Goal: Transaction & Acquisition: Purchase product/service

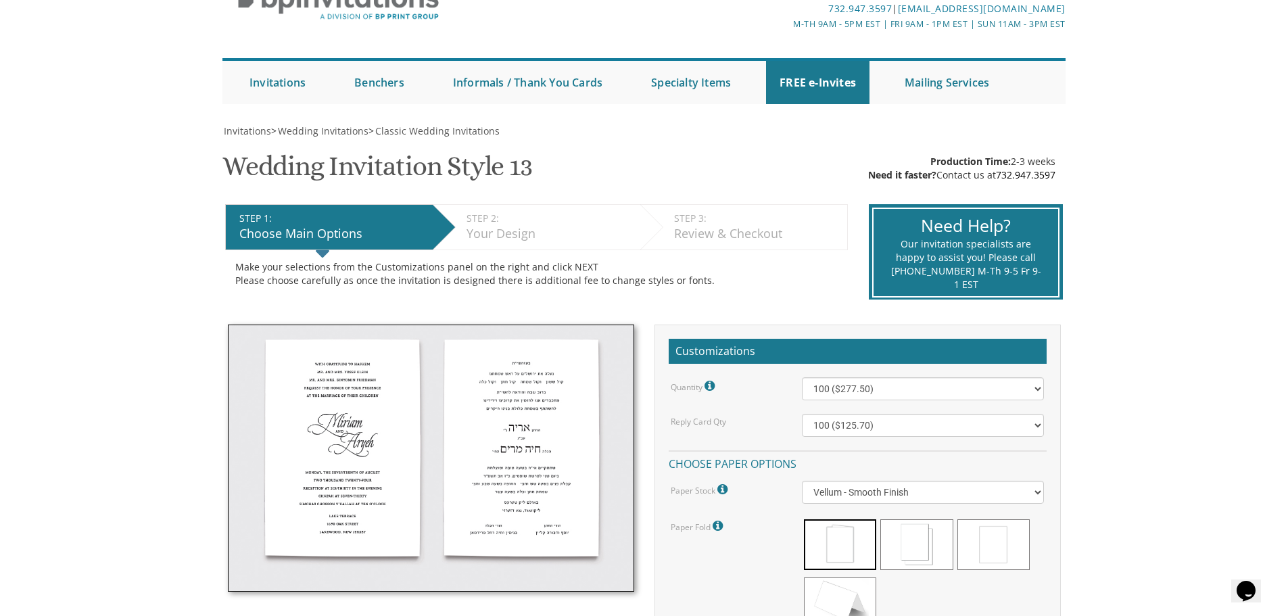
scroll to position [76, 0]
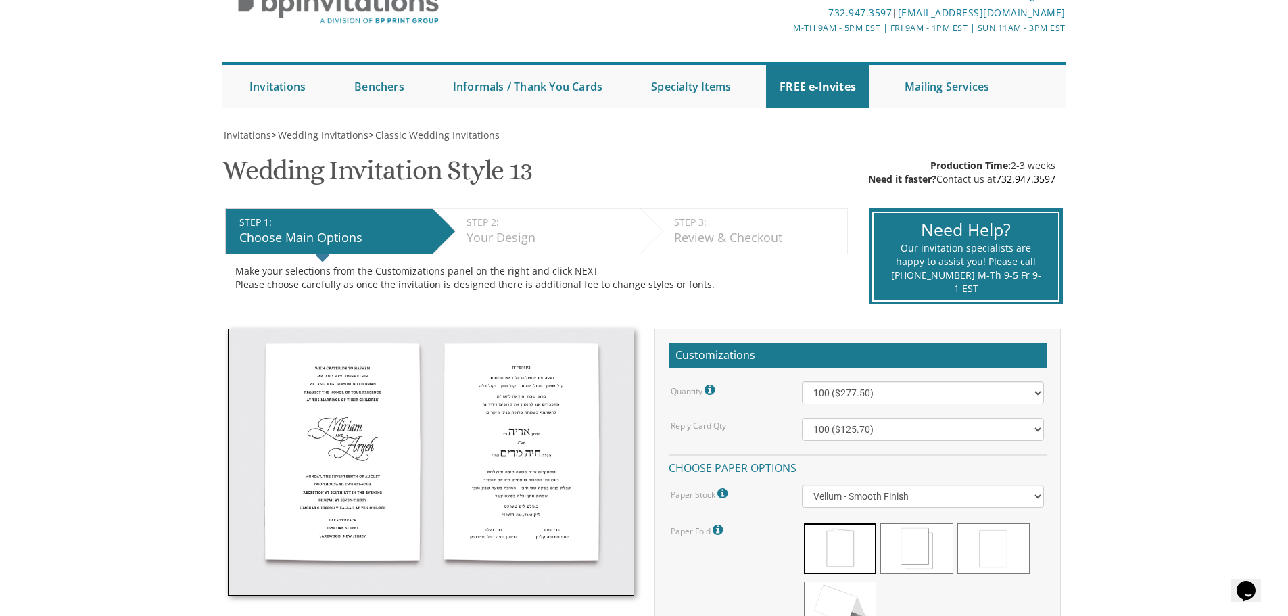
click at [1282, 221] on html "My Cart {{shoppingcart.totalQuantityDisplay}} Total: {{shoppingcart.subtotal}} …" at bounding box center [644, 232] width 1288 height 616
click at [904, 555] on span at bounding box center [916, 548] width 72 height 51
click at [827, 537] on span at bounding box center [840, 548] width 72 height 51
click at [910, 549] on span at bounding box center [916, 548] width 72 height 51
click at [988, 556] on span at bounding box center [993, 548] width 72 height 51
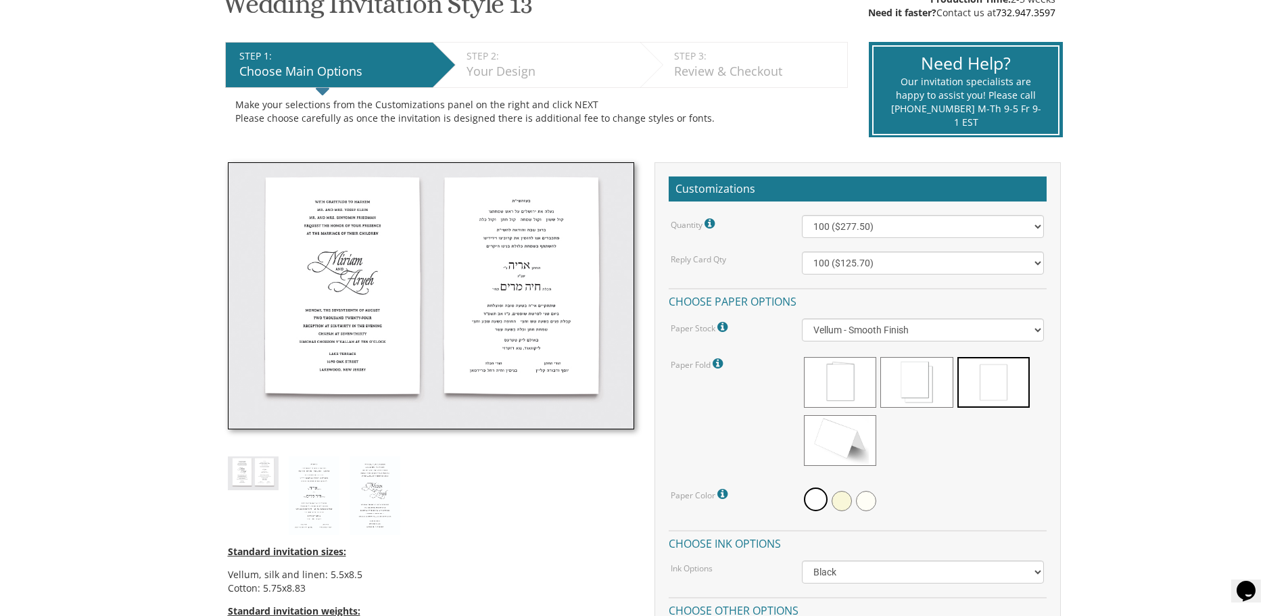
scroll to position [247, 0]
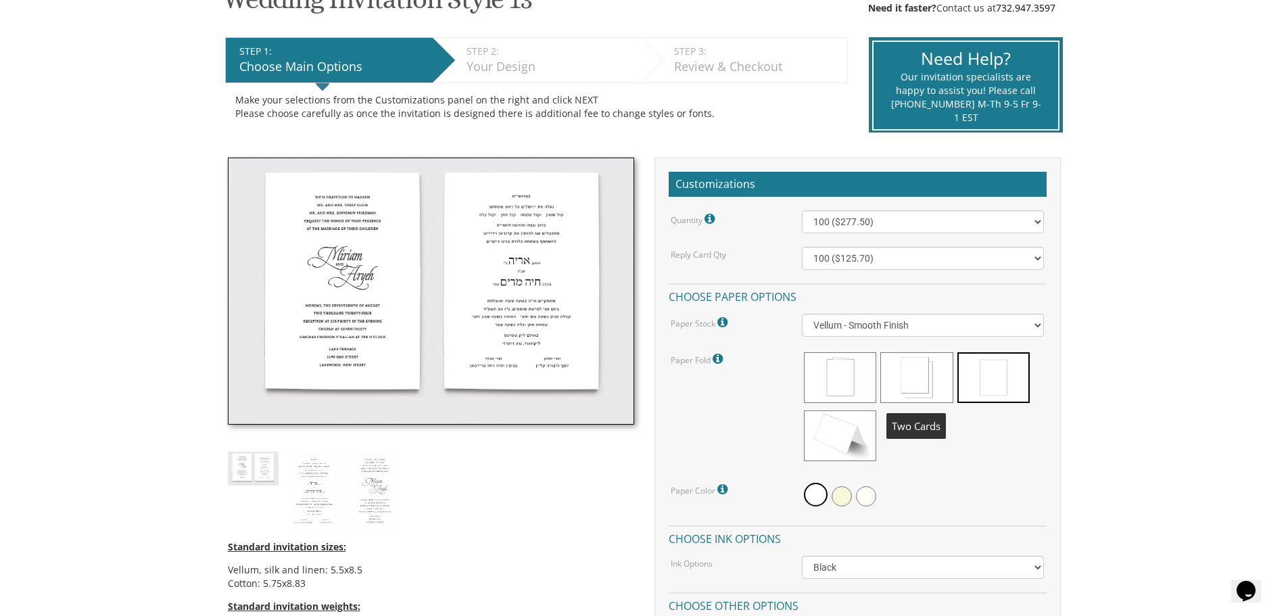
click at [924, 386] on span at bounding box center [916, 377] width 72 height 51
drag, startPoint x: 924, startPoint y: 386, endPoint x: 1136, endPoint y: 433, distance: 217.5
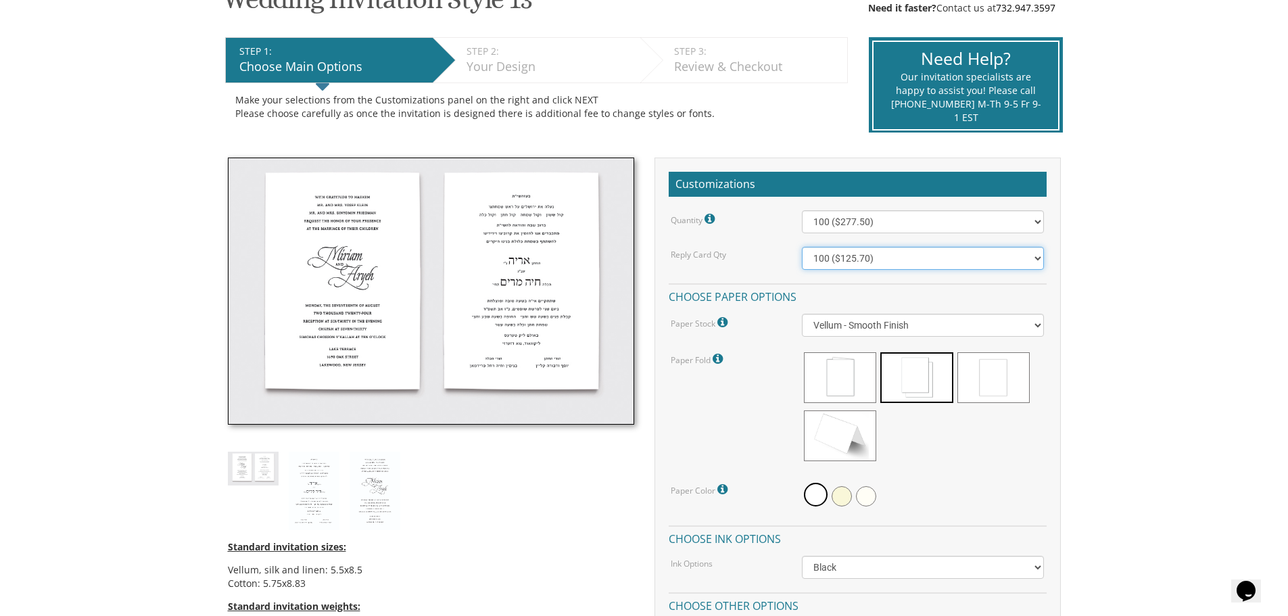
click at [1036, 256] on select "100 ($125.70) 200 ($150.60) 300 ($177.95) 400 ($270.70) 500 ($225.30) 600 ($249…" at bounding box center [923, 258] width 242 height 23
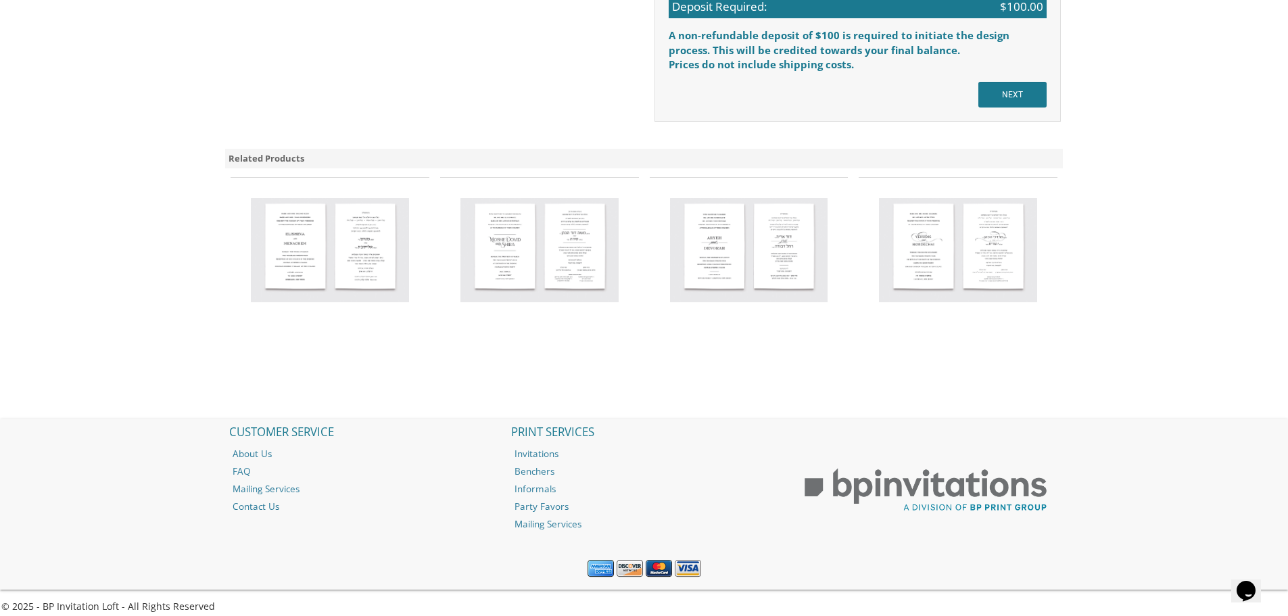
scroll to position [1245, 0]
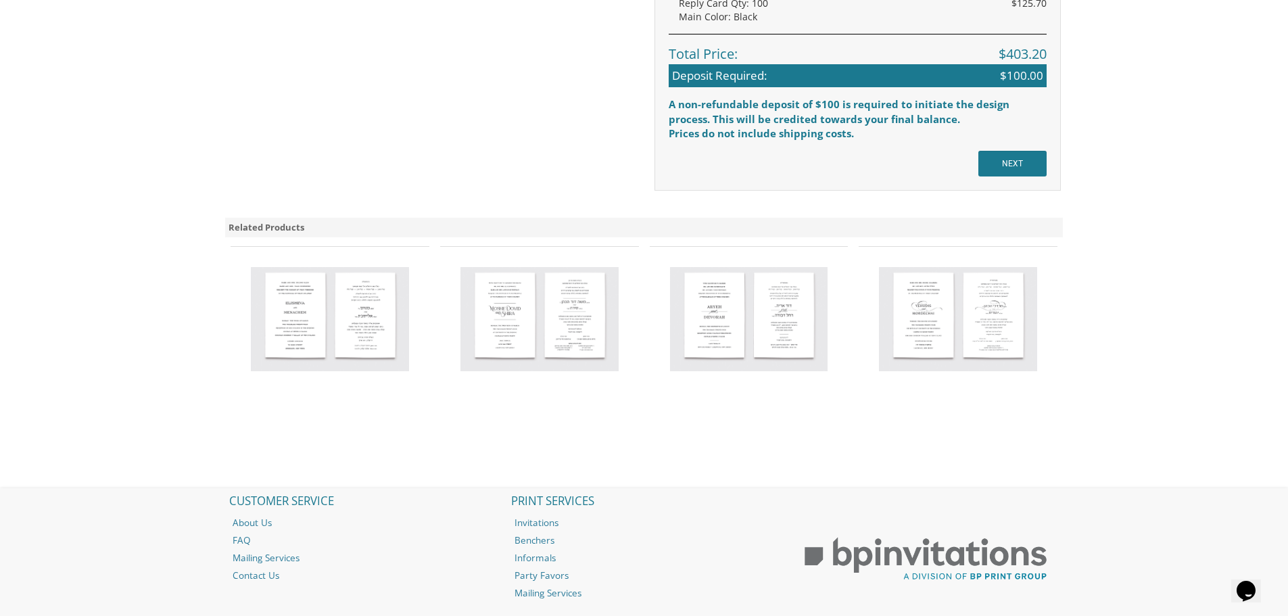
click at [274, 332] on img at bounding box center [330, 319] width 158 height 104
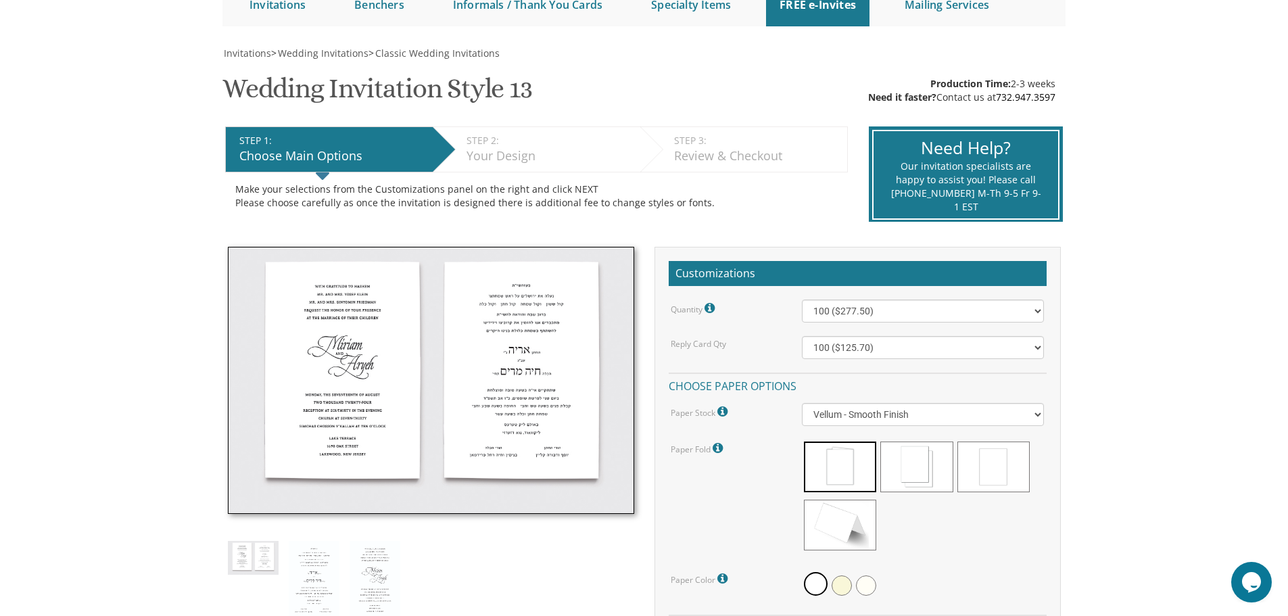
scroll to position [184, 0]
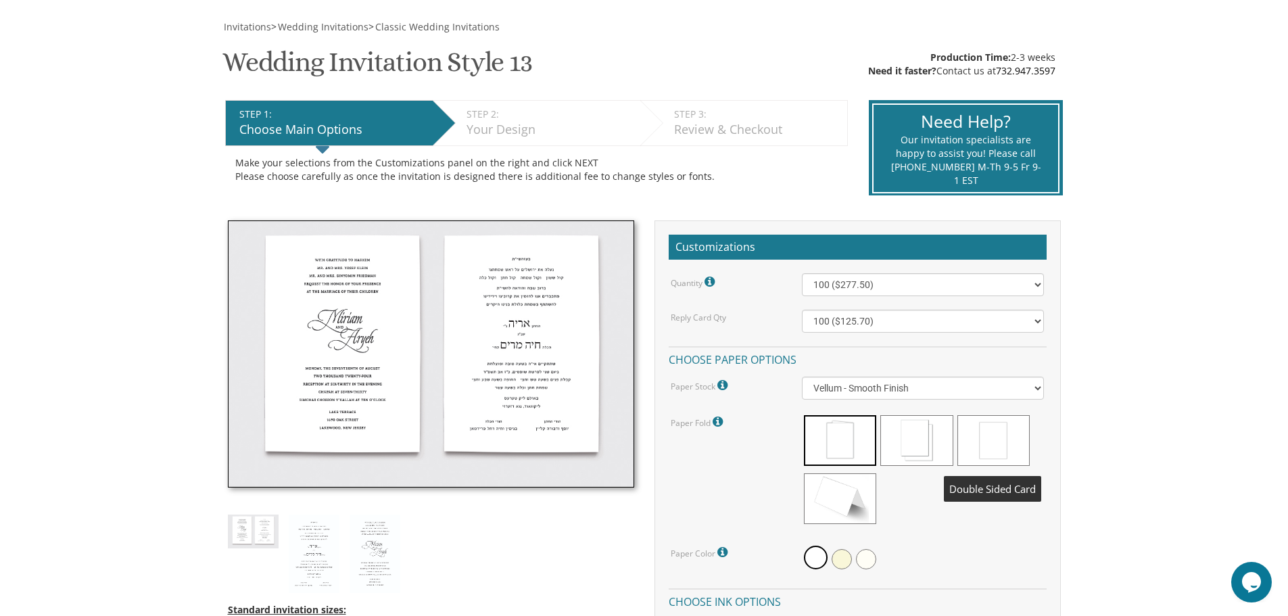
click at [990, 439] on span at bounding box center [993, 440] width 72 height 51
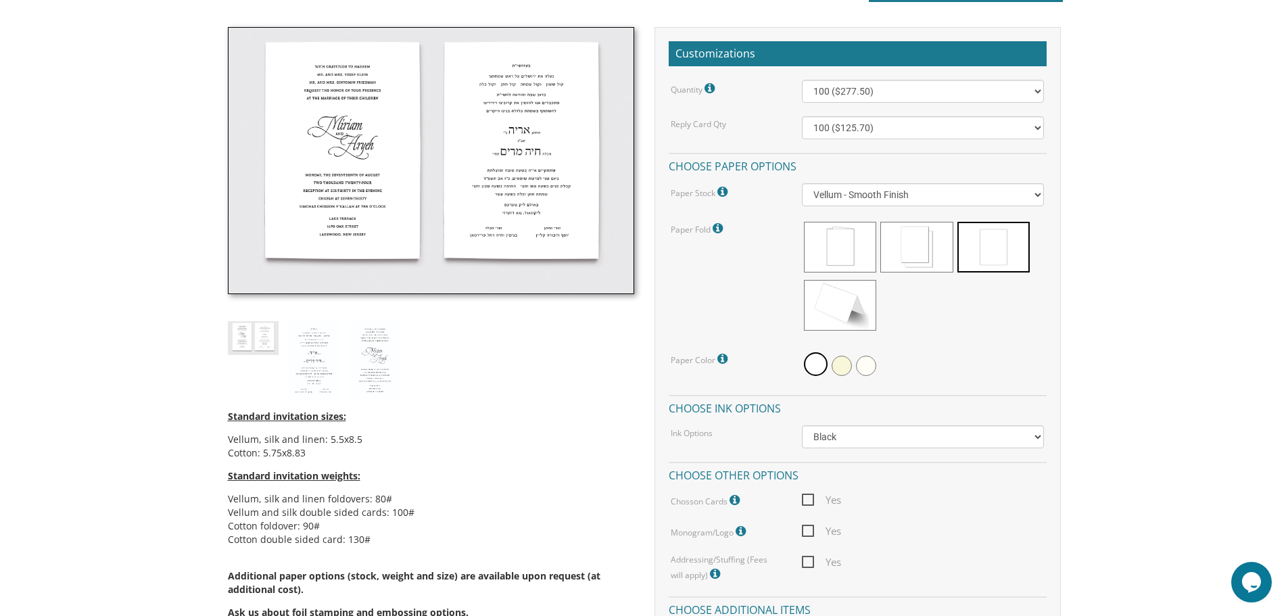
scroll to position [388, 0]
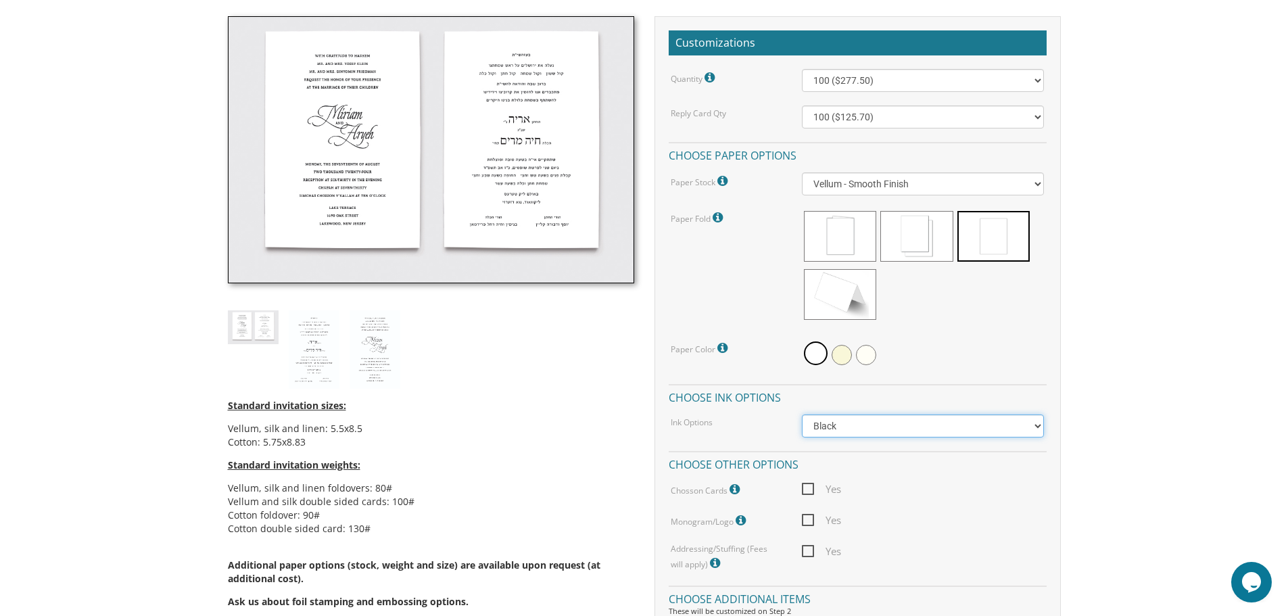
click at [1035, 423] on select "Black Colored Ink ($65.00) Black + One Color ($211.00) Two Colors ($265.00)" at bounding box center [923, 425] width 242 height 23
click at [1105, 400] on body "My Cart {{shoppingcart.totalQuantityDisplay}} Total: {{shoppingcart.subtotal}} …" at bounding box center [644, 582] width 1288 height 1940
click at [1036, 76] on select "100 ($277.50) 200 ($330.45) 300 ($380.65) 400 ($432.70) 500 ($482.10) 600 ($534…" at bounding box center [923, 80] width 242 height 23
select select "800"
click at [802, 69] on select "100 ($277.50) 200 ($330.45) 300 ($380.65) 400 ($432.70) 500 ($482.10) 600 ($534…" at bounding box center [923, 80] width 242 height 23
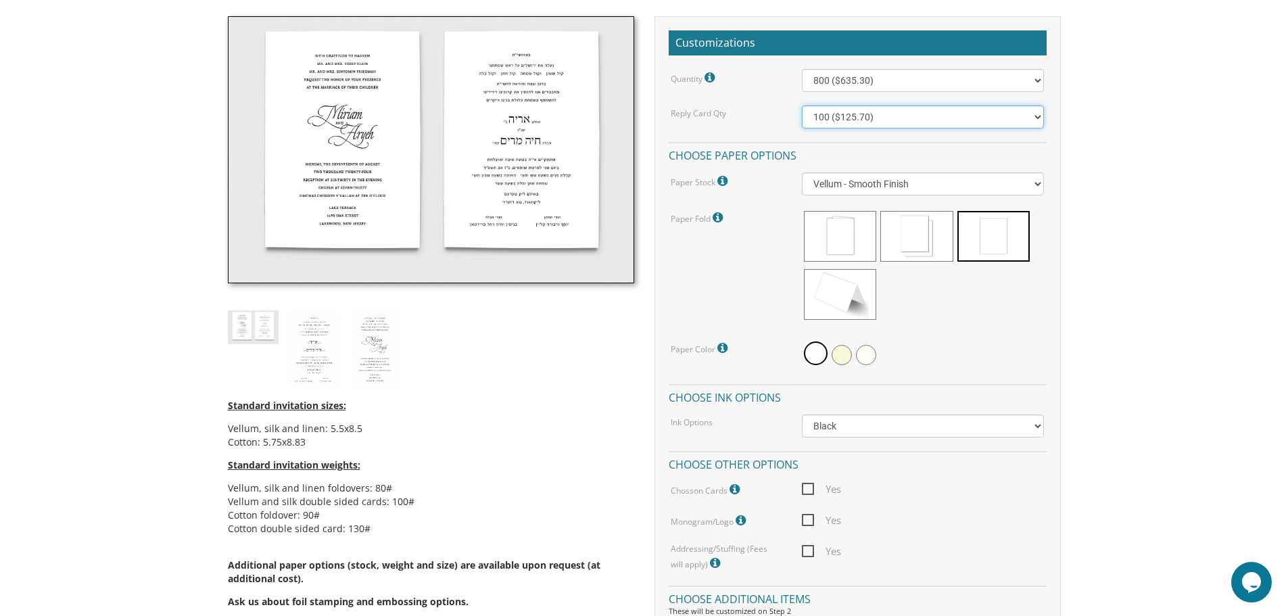
click at [1040, 116] on select "100 ($125.70) 200 ($150.60) 300 ($177.95) 400 ($270.70) 500 ($225.30) 600 ($249…" at bounding box center [923, 116] width 242 height 23
select select "700"
click at [802, 105] on select "100 ($125.70) 200 ($150.60) 300 ($177.95) 400 ($270.70) 500 ($225.30) 600 ($249…" at bounding box center [923, 116] width 242 height 23
click at [850, 247] on span at bounding box center [840, 236] width 72 height 51
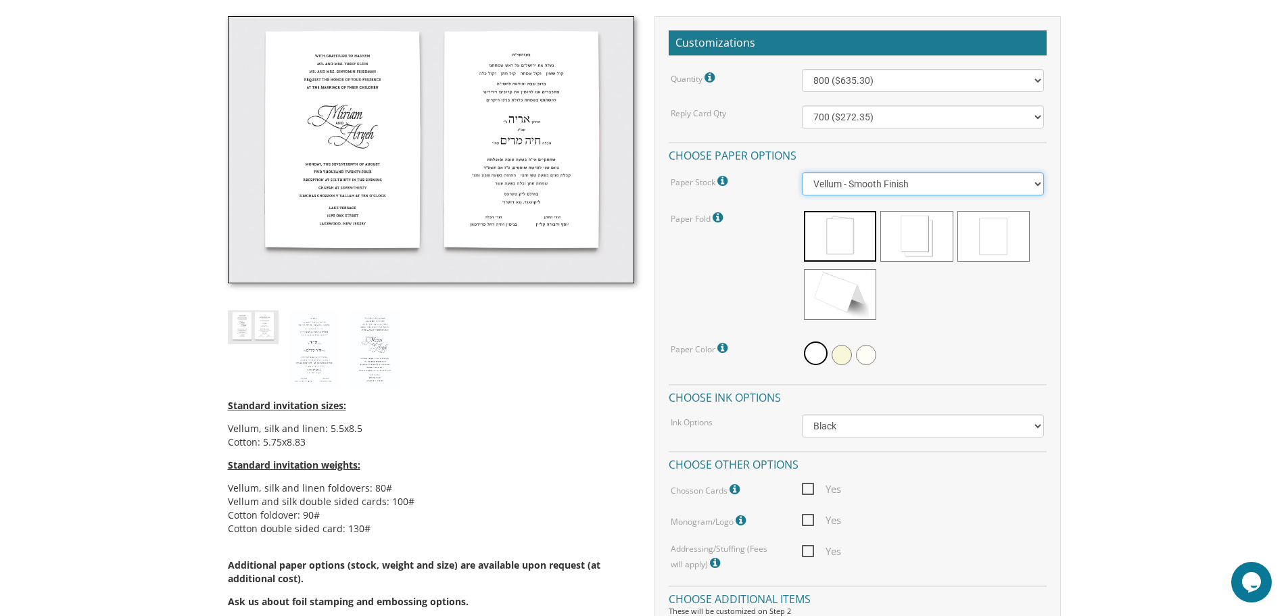
click at [1036, 187] on select "Vellum - Smooth Finish Linen - Subtle Embossed Crosshatch Texture Silk - Soft, …" at bounding box center [923, 183] width 242 height 23
click at [802, 172] on select "Vellum - Smooth Finish Linen - Subtle Embossed Crosshatch Texture Silk - Soft, …" at bounding box center [923, 183] width 242 height 23
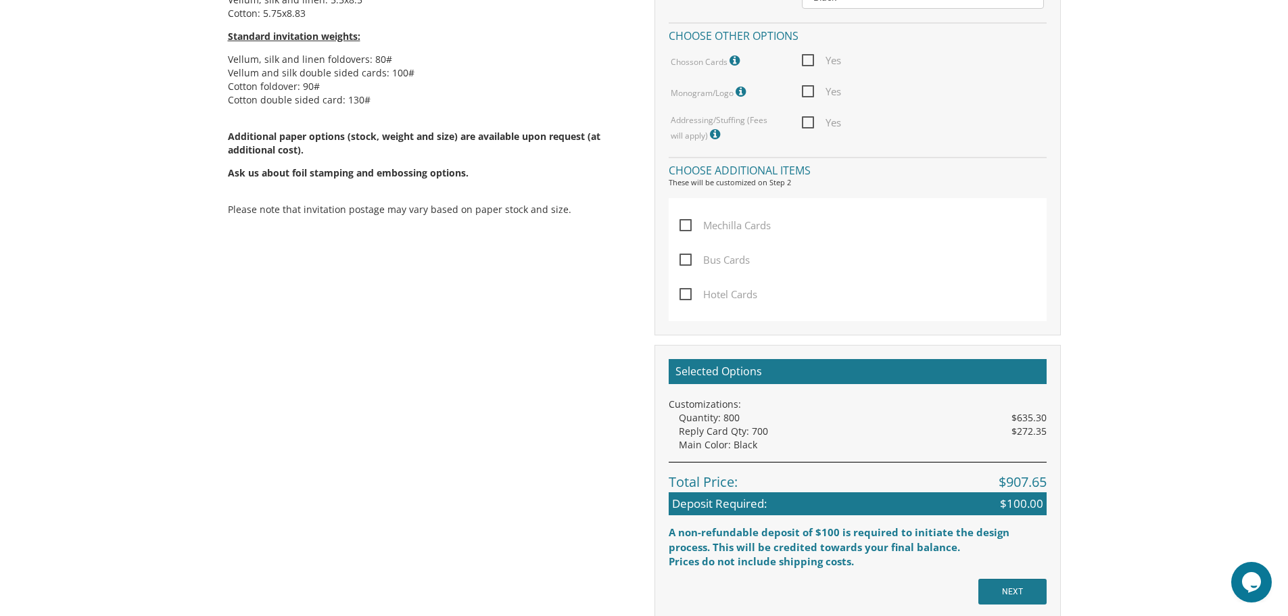
scroll to position [814, 0]
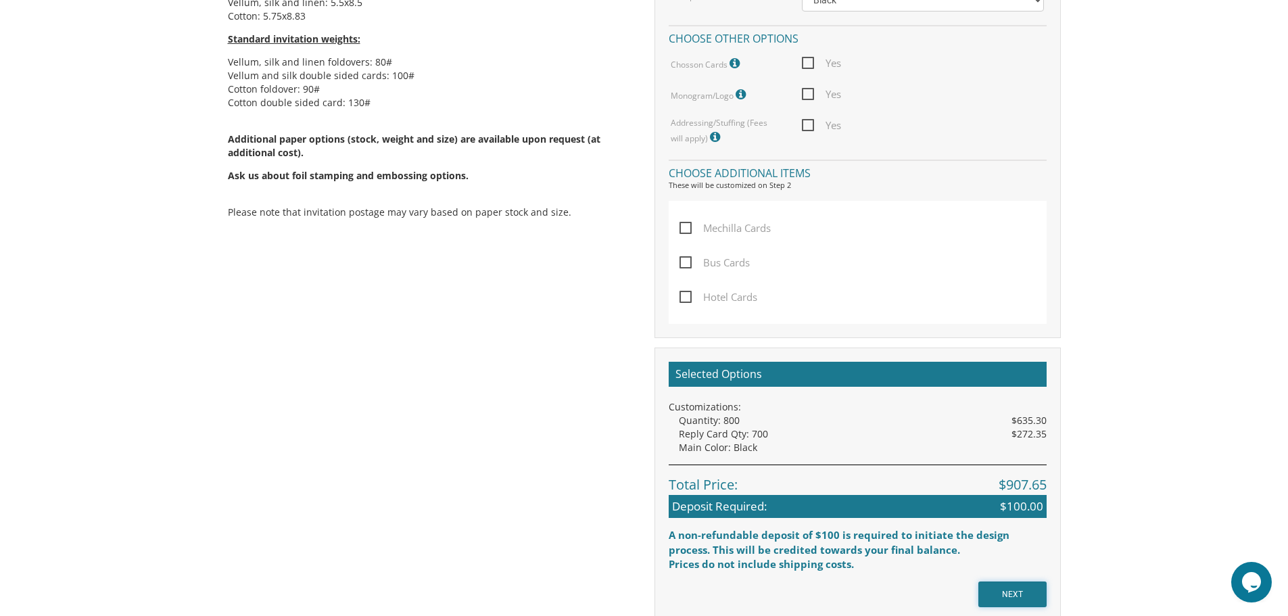
click at [1013, 593] on input "NEXT" at bounding box center [1012, 594] width 68 height 26
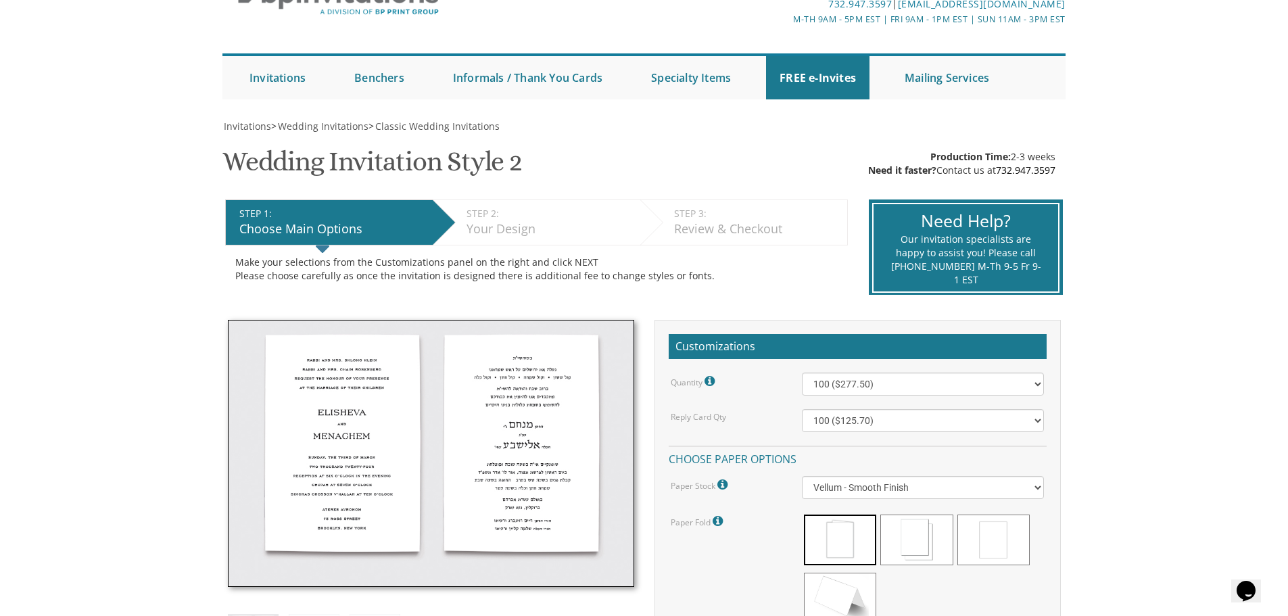
scroll to position [100, 0]
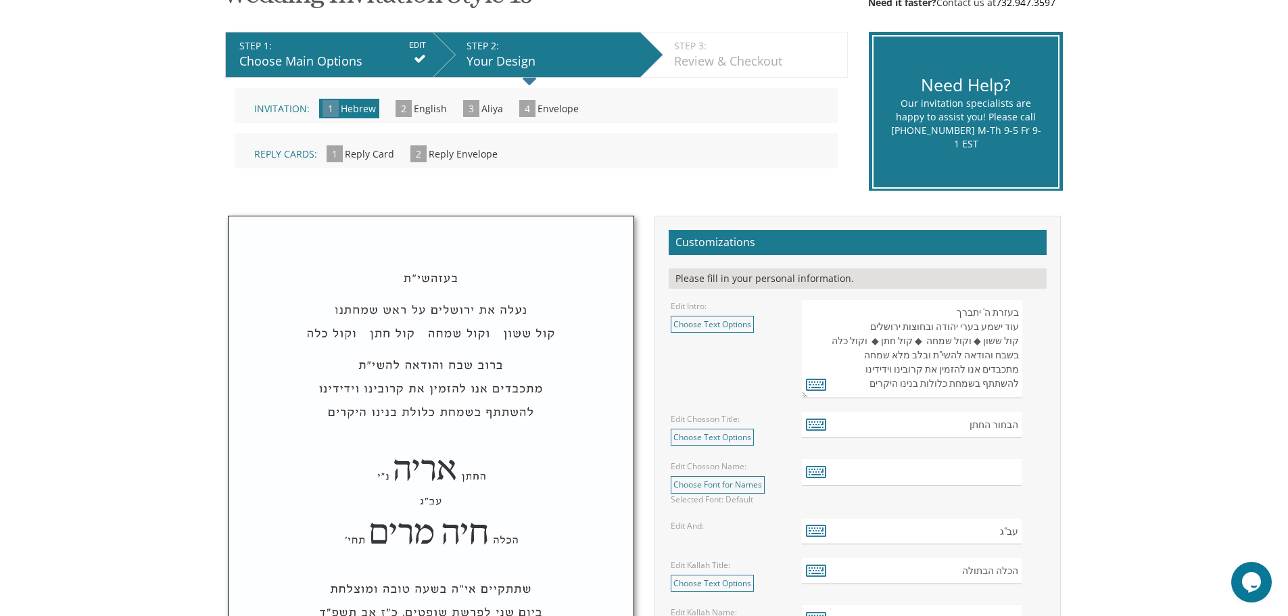
scroll to position [261, 0]
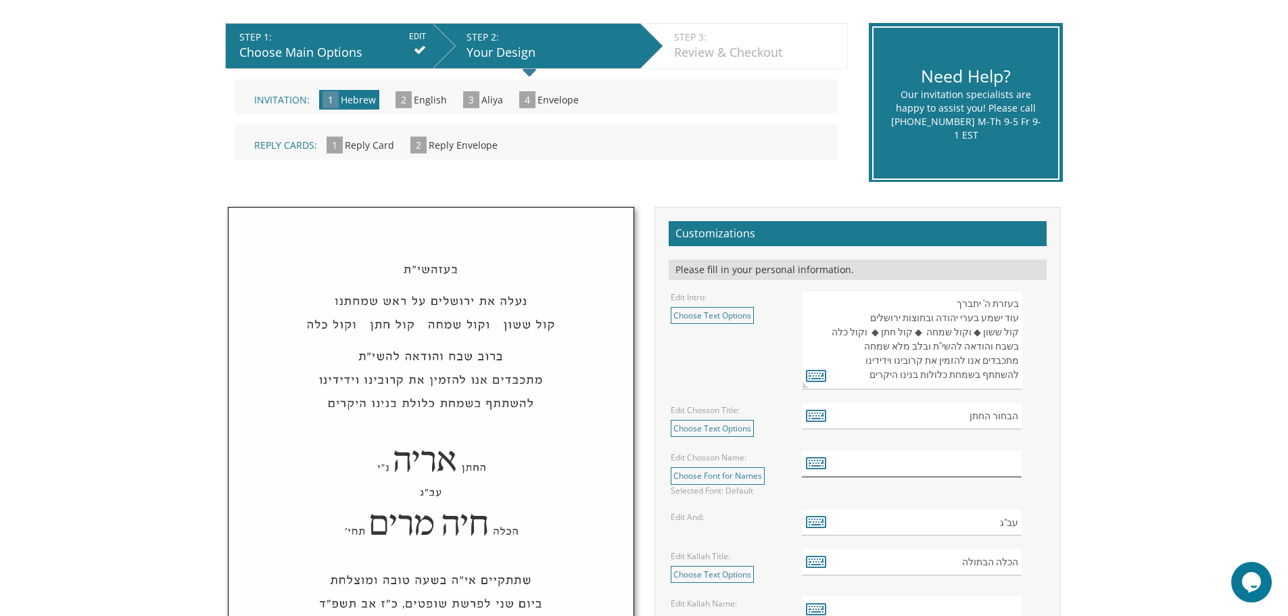
click at [1013, 457] on input "text" at bounding box center [912, 463] width 220 height 26
click at [816, 463] on icon at bounding box center [816, 462] width 20 height 19
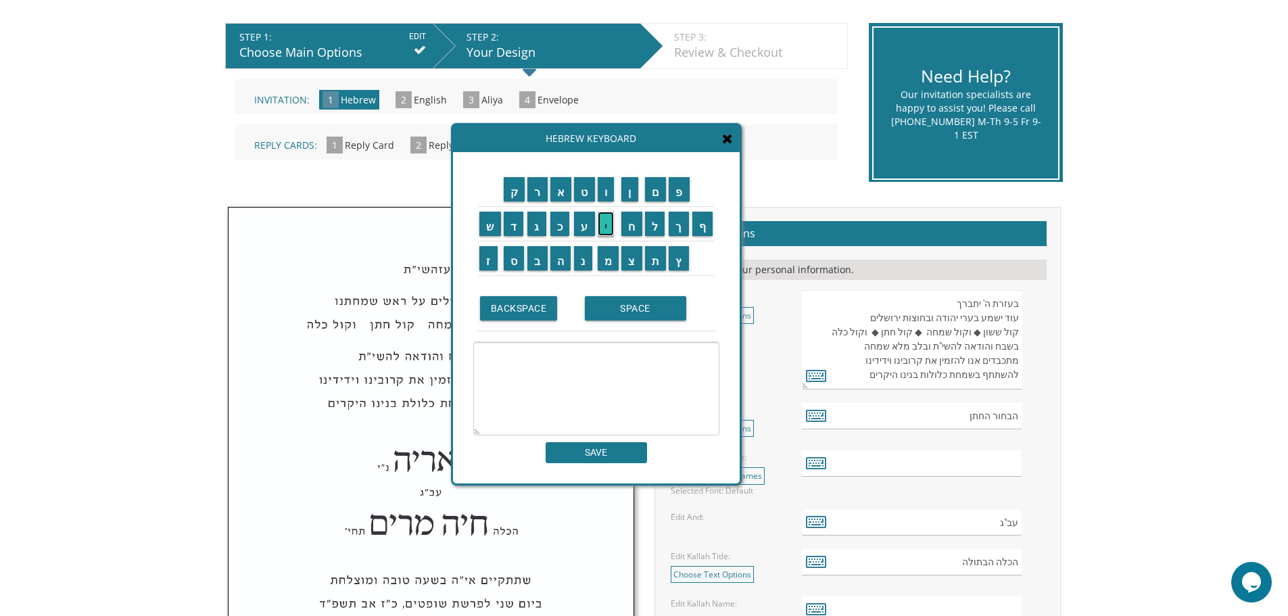
click at [606, 223] on input "י" at bounding box center [606, 224] width 17 height 24
click at [630, 256] on input "צ" at bounding box center [631, 258] width 21 height 24
click at [630, 221] on input "ח" at bounding box center [631, 224] width 21 height 24
click at [508, 185] on input "ק" at bounding box center [515, 189] width 22 height 24
click at [627, 324] on td "SPACE" at bounding box center [648, 308] width 135 height 45
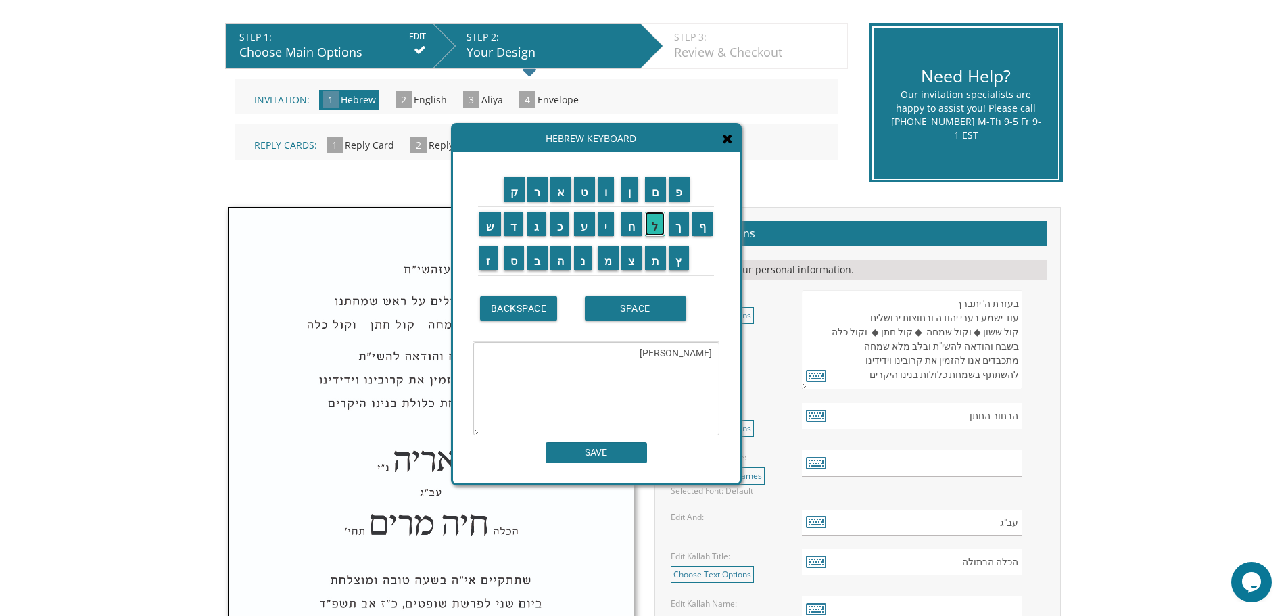
click at [658, 228] on input "ל" at bounding box center [655, 224] width 20 height 24
click at [603, 222] on input "י" at bounding box center [606, 224] width 17 height 24
click at [537, 269] on input "ב" at bounding box center [537, 258] width 20 height 24
click at [695, 354] on textarea "יצחקלייב" at bounding box center [596, 388] width 246 height 93
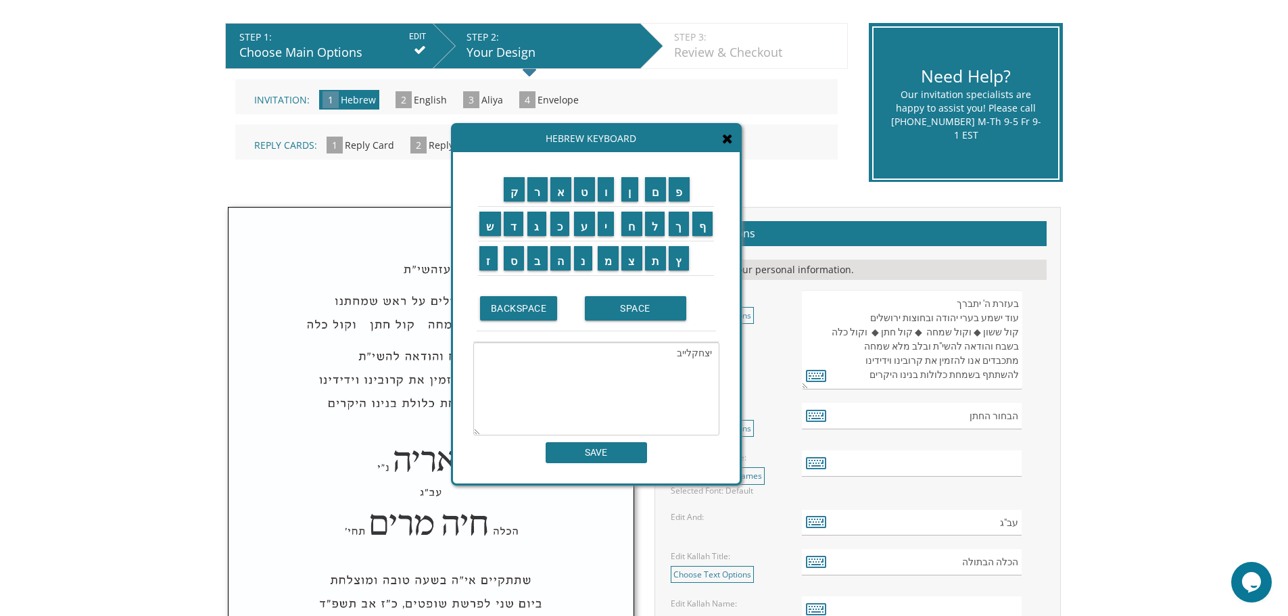
click at [691, 353] on textarea "יצחקלייב" at bounding box center [596, 388] width 246 height 93
click at [639, 312] on input "SPACE" at bounding box center [635, 308] width 101 height 24
type textarea "יצחק לייב"
click at [625, 450] on input "SAVE" at bounding box center [596, 452] width 101 height 21
type input "יצחק לייב"
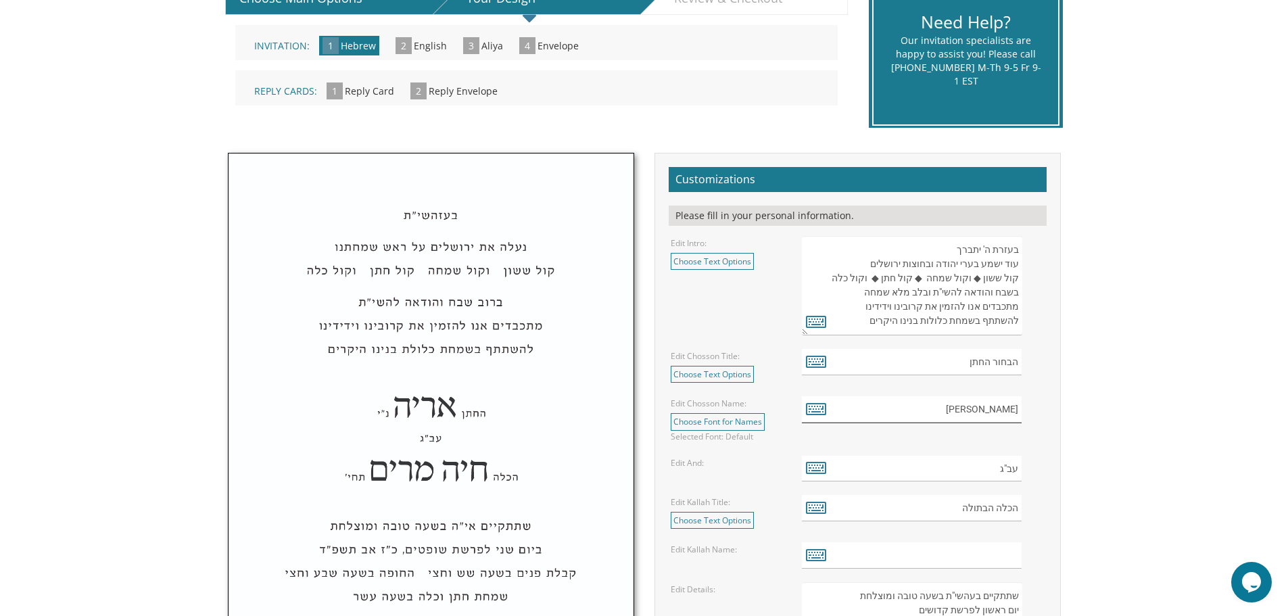
scroll to position [380, 0]
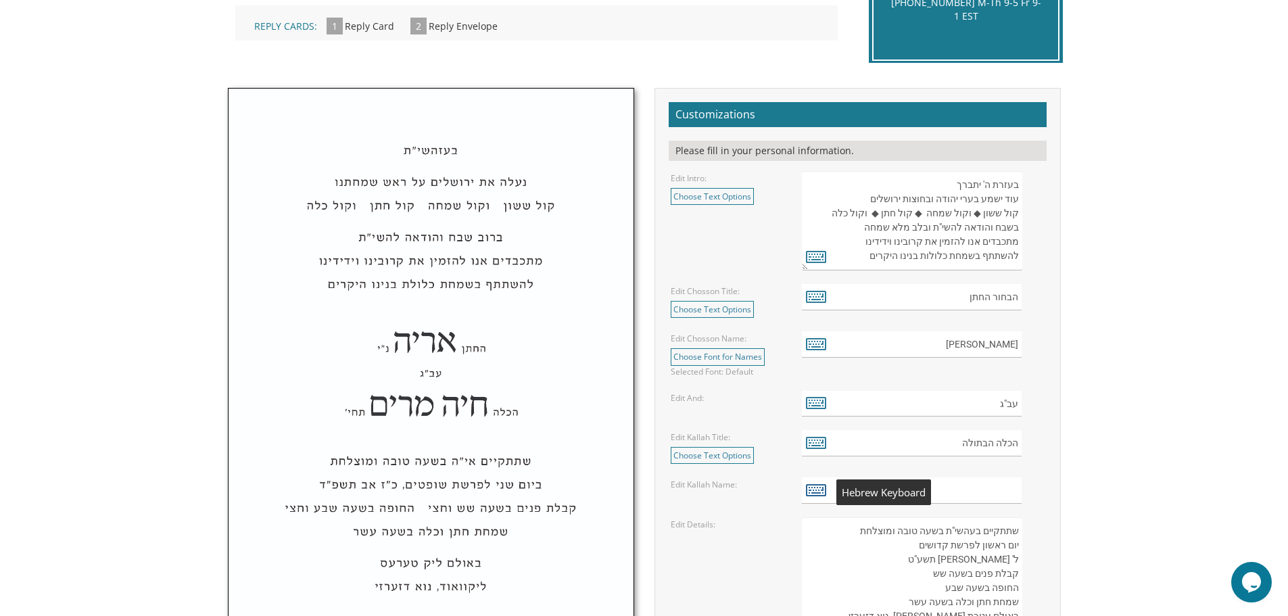
click at [810, 486] on icon at bounding box center [816, 489] width 20 height 19
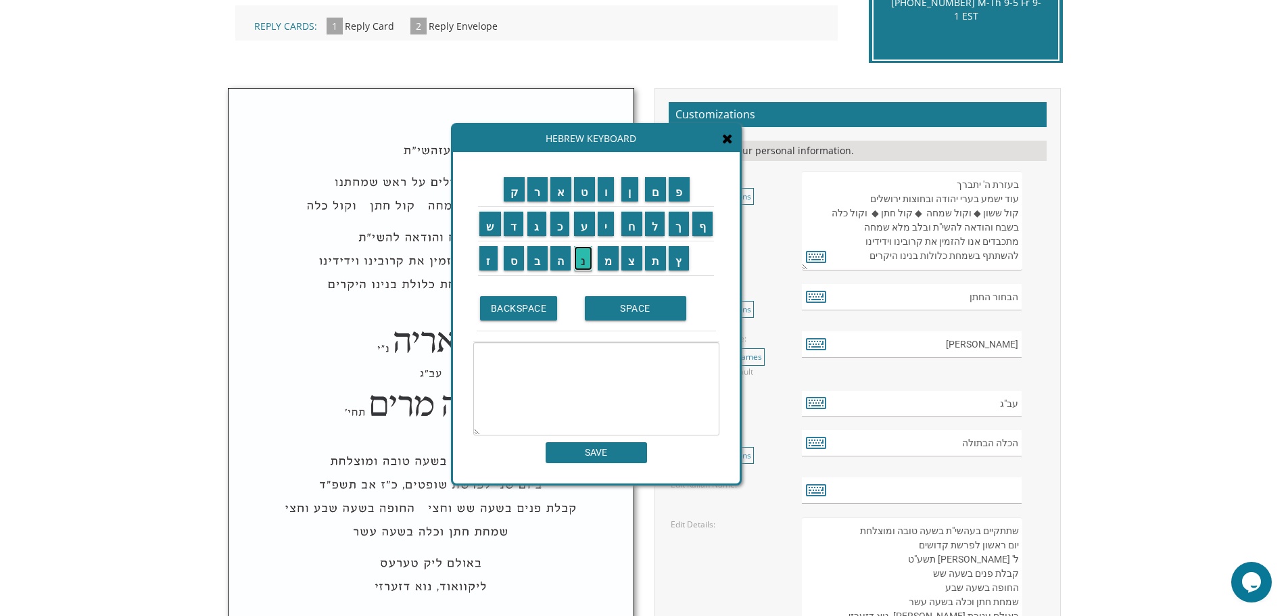
click at [582, 259] on input "נ" at bounding box center [583, 258] width 18 height 24
click at [629, 228] on input "ח" at bounding box center [631, 224] width 21 height 24
click at [607, 257] on input "מ" at bounding box center [609, 258] width 22 height 24
click at [559, 259] on input "ה" at bounding box center [560, 258] width 21 height 24
type textarea "נחמה"
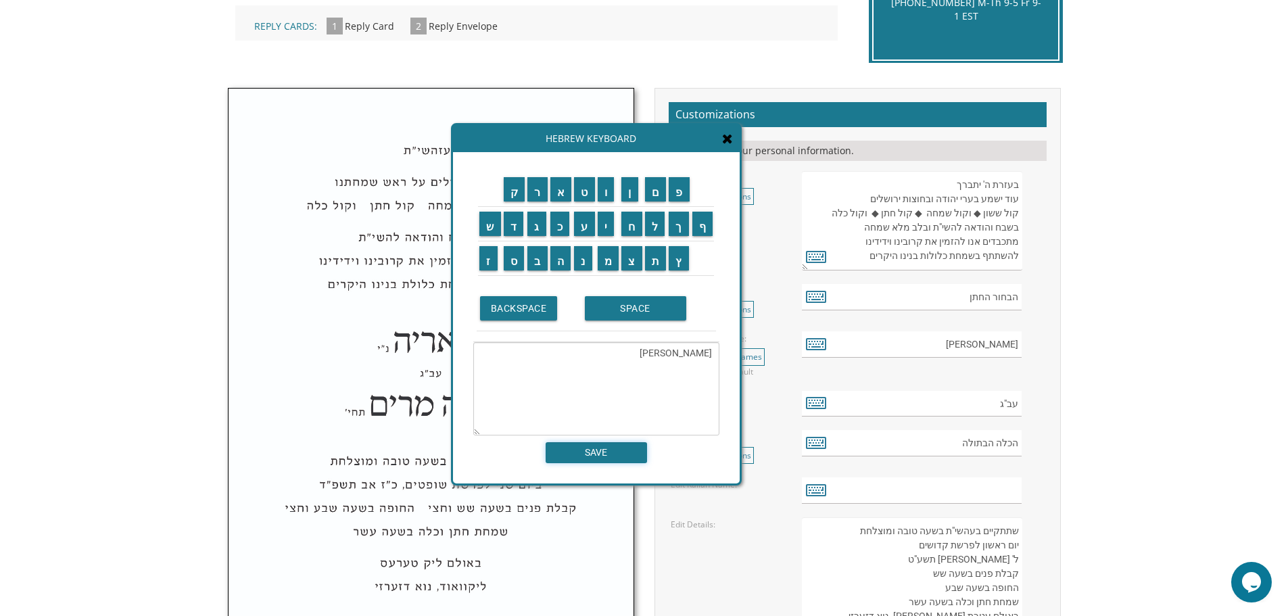
click at [563, 454] on input "SAVE" at bounding box center [596, 452] width 101 height 21
type input "נחמה"
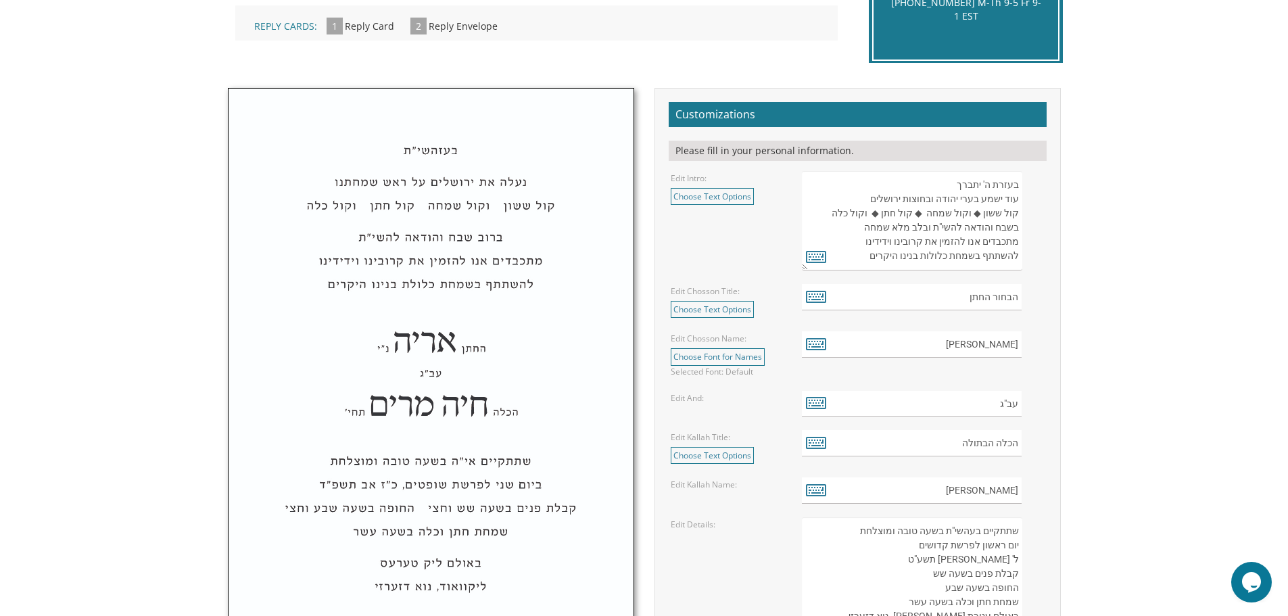
drag, startPoint x: 1286, startPoint y: 304, endPoint x: 1243, endPoint y: 299, distance: 43.5
click at [1243, 299] on body "My Cart {{shoppingcart.totalQuantityDisplay}} Total: {{shoppingcart.subtotal}} …" at bounding box center [644, 603] width 1288 height 1967
click at [704, 354] on link "Choose Font for Names" at bounding box center [718, 356] width 94 height 17
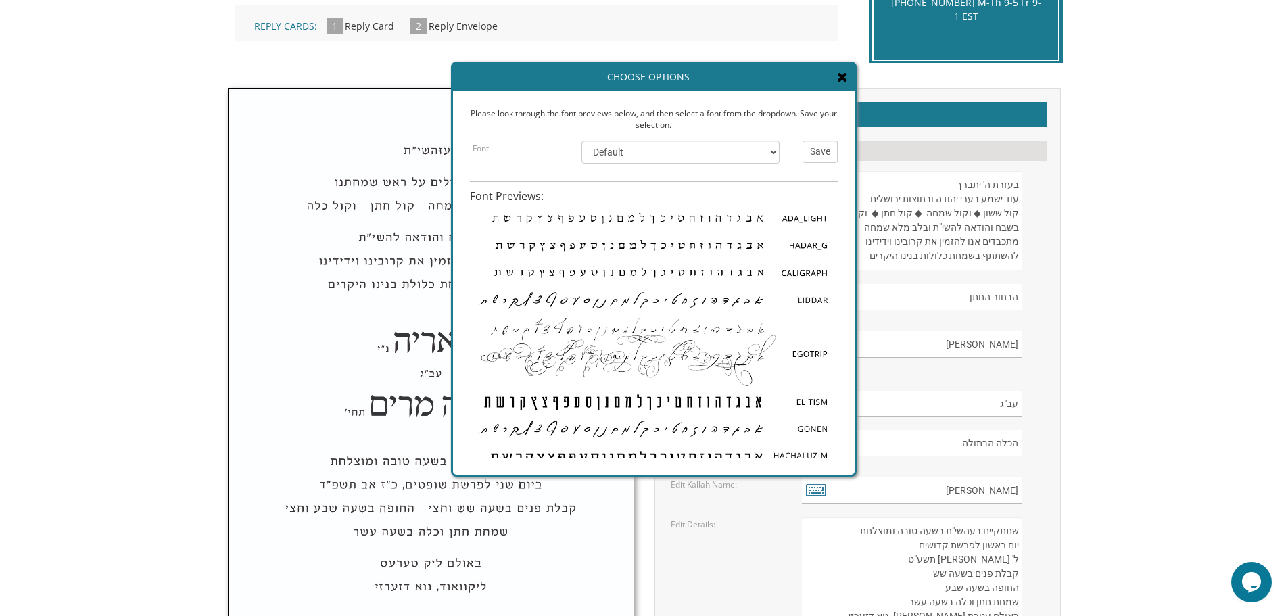
scroll to position [0, 0]
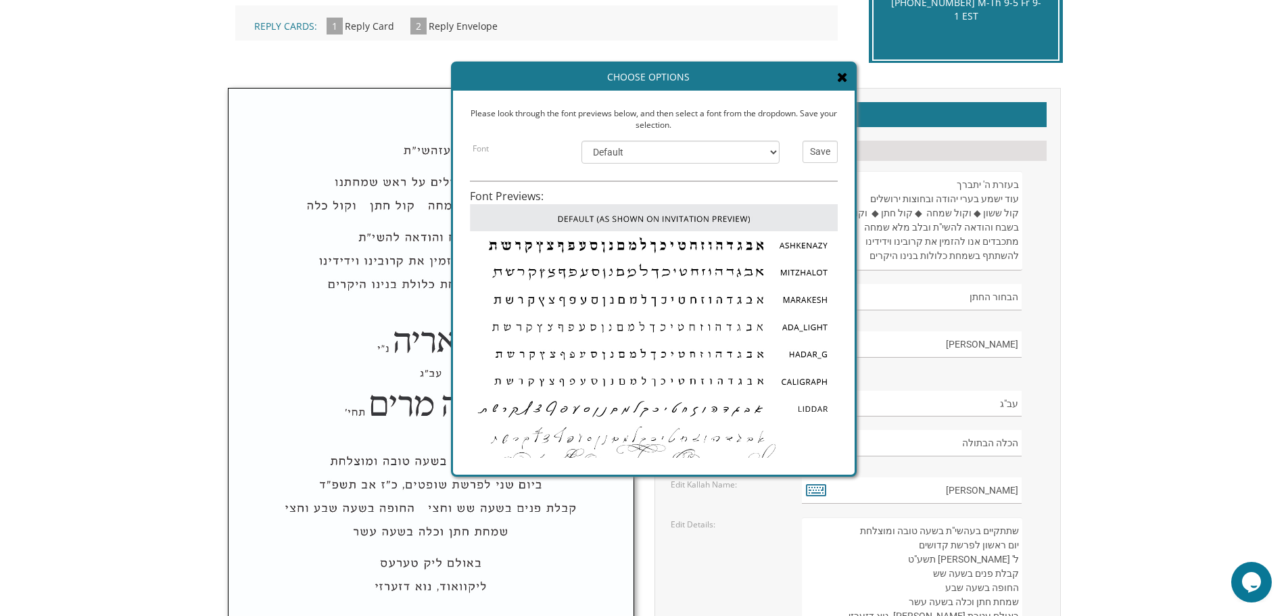
click at [1137, 249] on body "My Cart {{shoppingcart.totalQuantityDisplay}} Total: {{shoppingcart.subtotal}} …" at bounding box center [644, 603] width 1288 height 1967
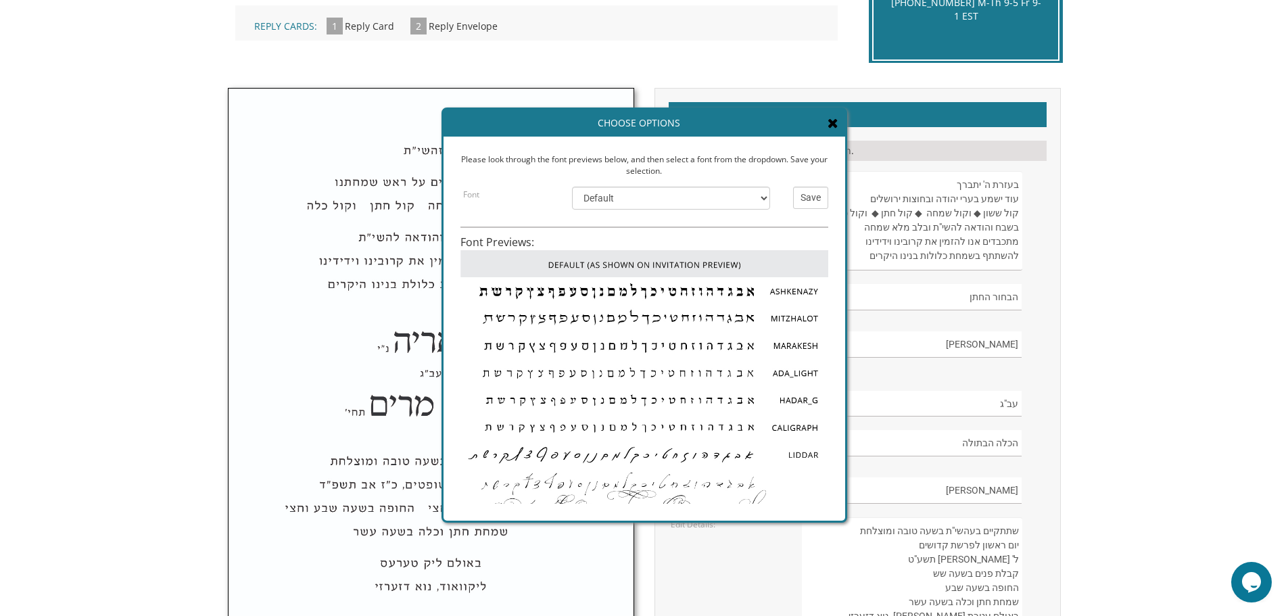
drag, startPoint x: 827, startPoint y: 344, endPoint x: 817, endPoint y: 390, distance: 46.9
click at [817, 390] on img at bounding box center [644, 399] width 368 height 27
click at [836, 122] on icon at bounding box center [832, 123] width 11 height 14
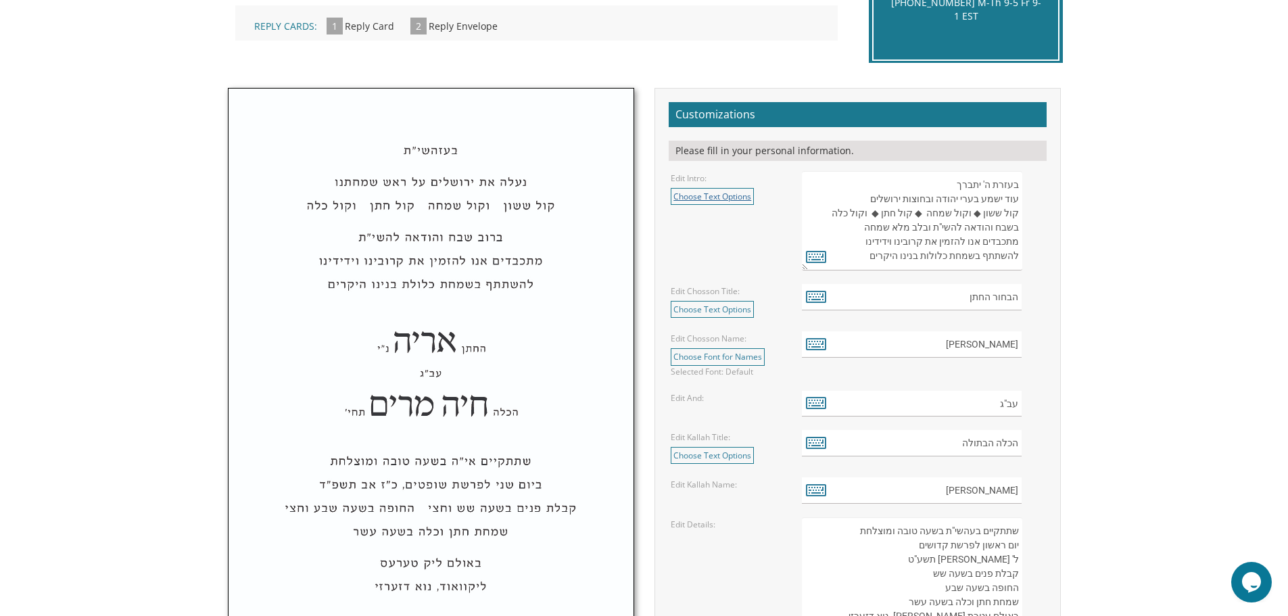
click at [720, 199] on link "Choose Text Options" at bounding box center [712, 196] width 83 height 17
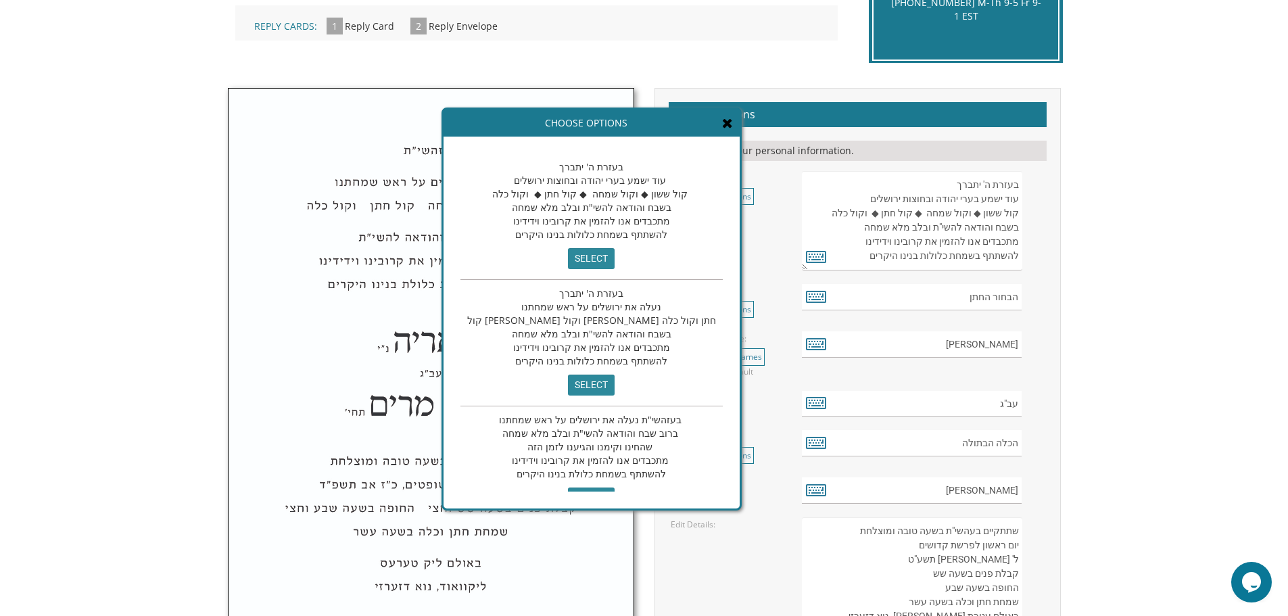
scroll to position [28, 0]
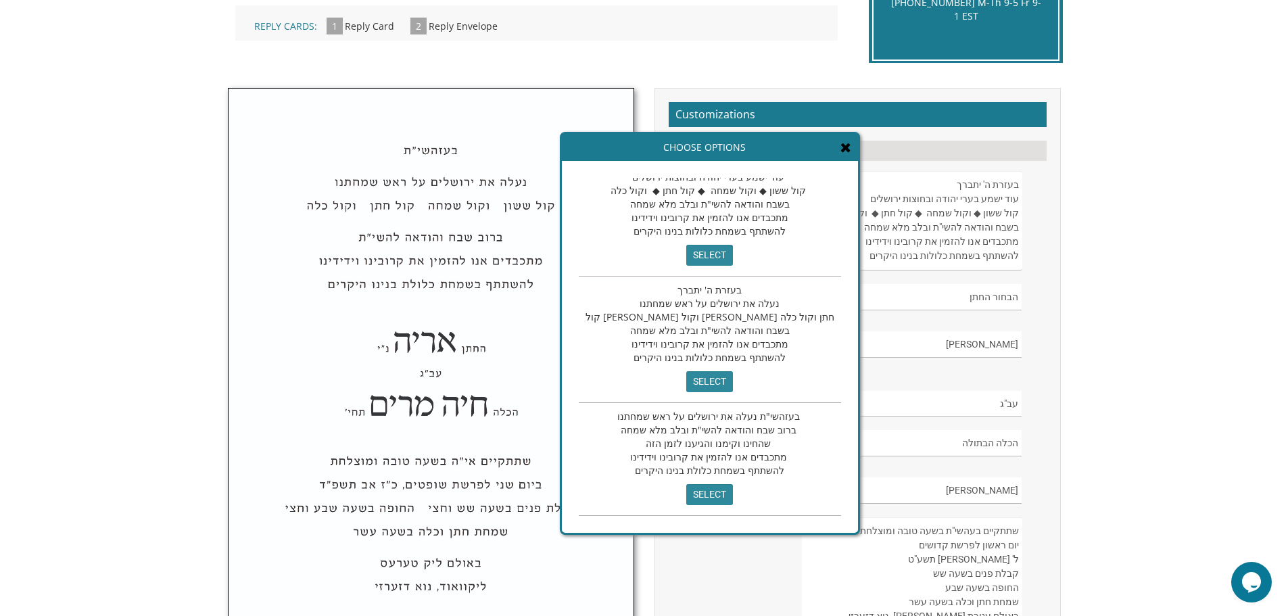
drag, startPoint x: 615, startPoint y: 126, endPoint x: 733, endPoint y: 150, distance: 120.8
click at [733, 150] on div "Choose Options" at bounding box center [710, 147] width 296 height 27
click at [840, 151] on icon at bounding box center [845, 148] width 11 height 14
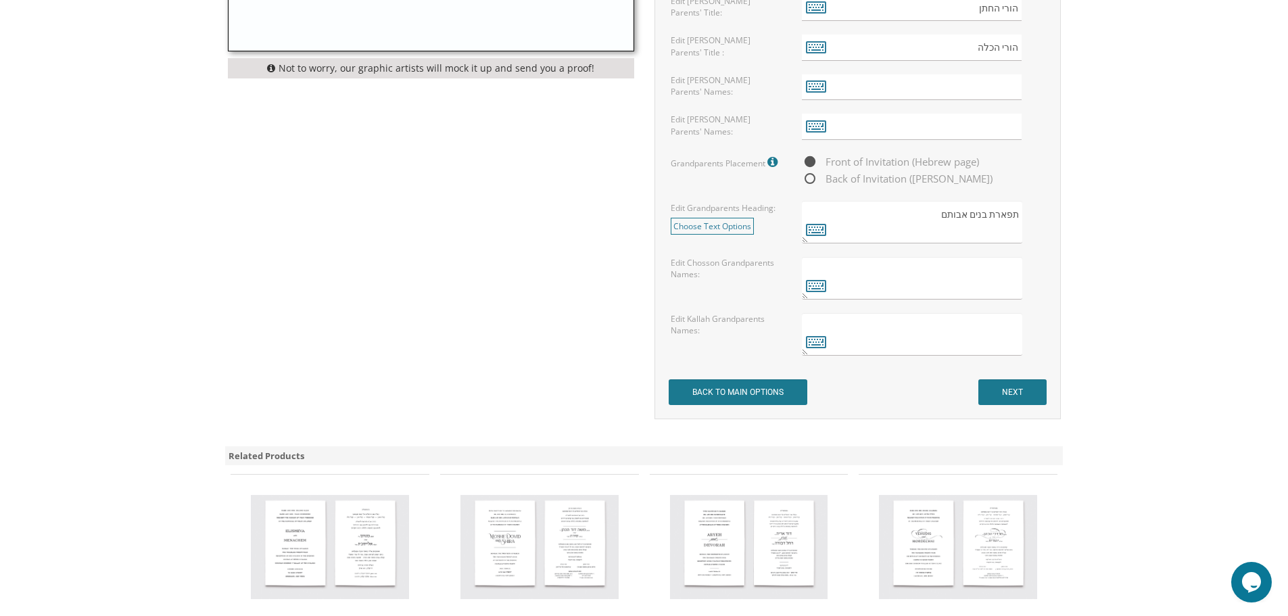
scroll to position [1050, 0]
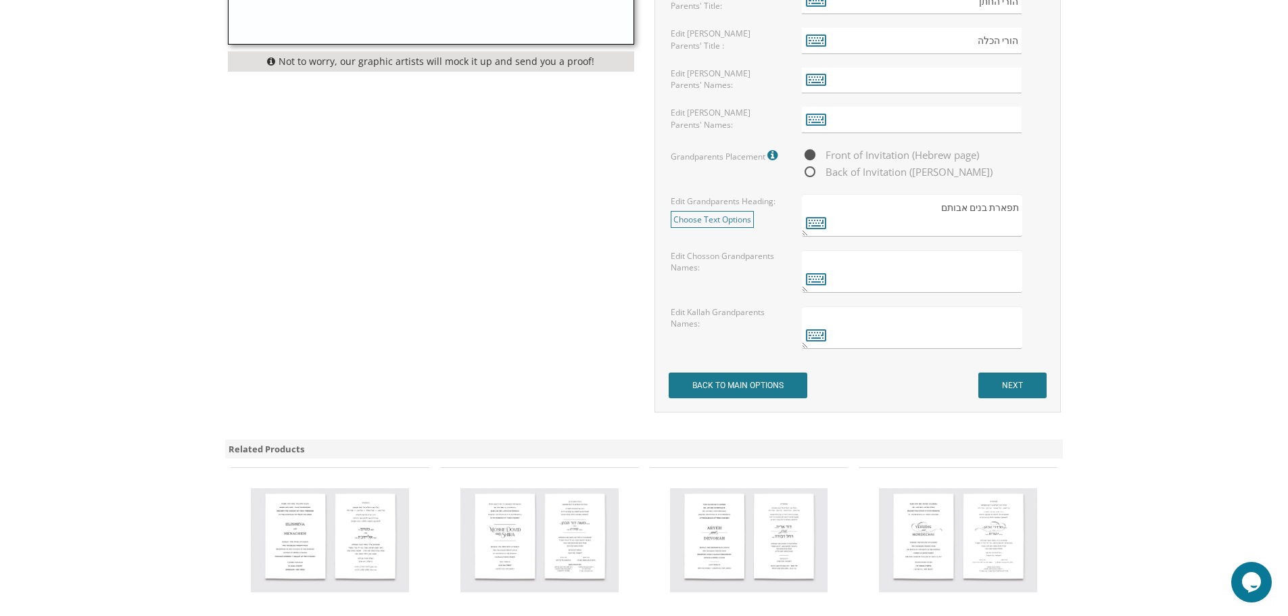
click at [781, 537] on img at bounding box center [749, 540] width 158 height 104
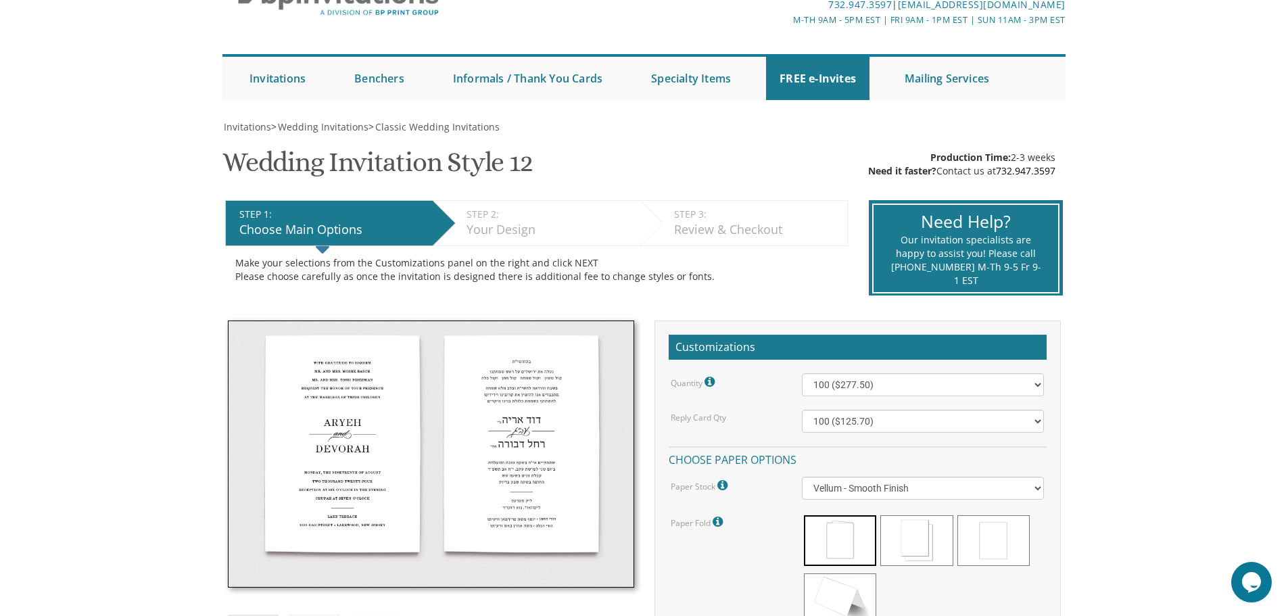
scroll to position [94, 0]
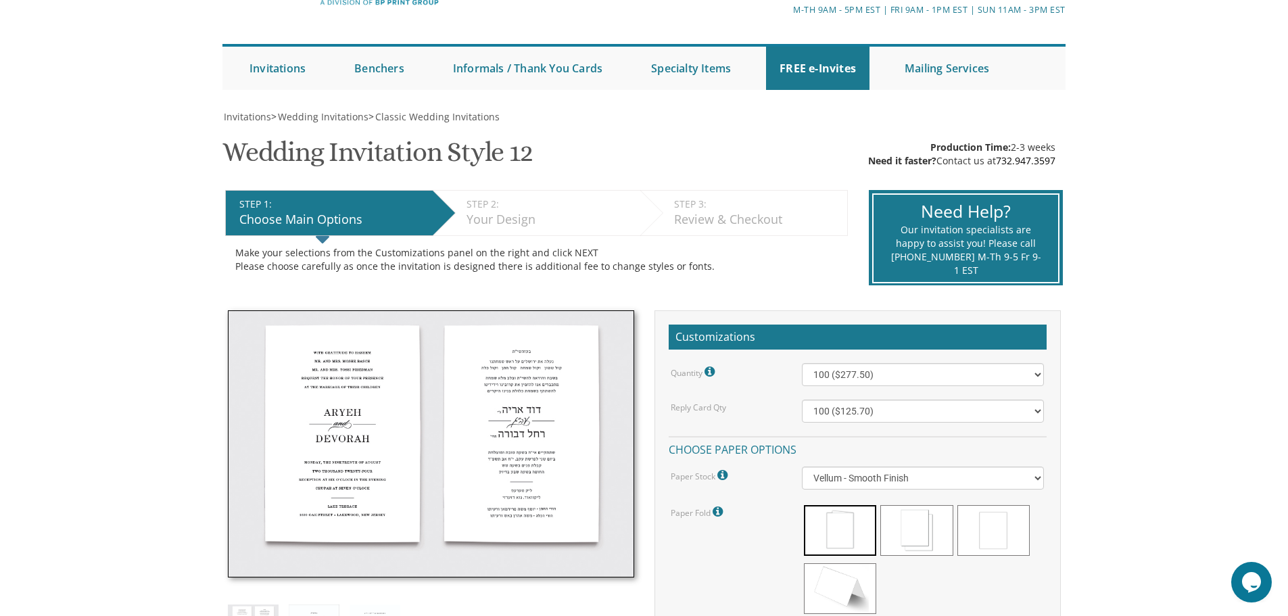
click at [519, 414] on img at bounding box center [431, 444] width 406 height 268
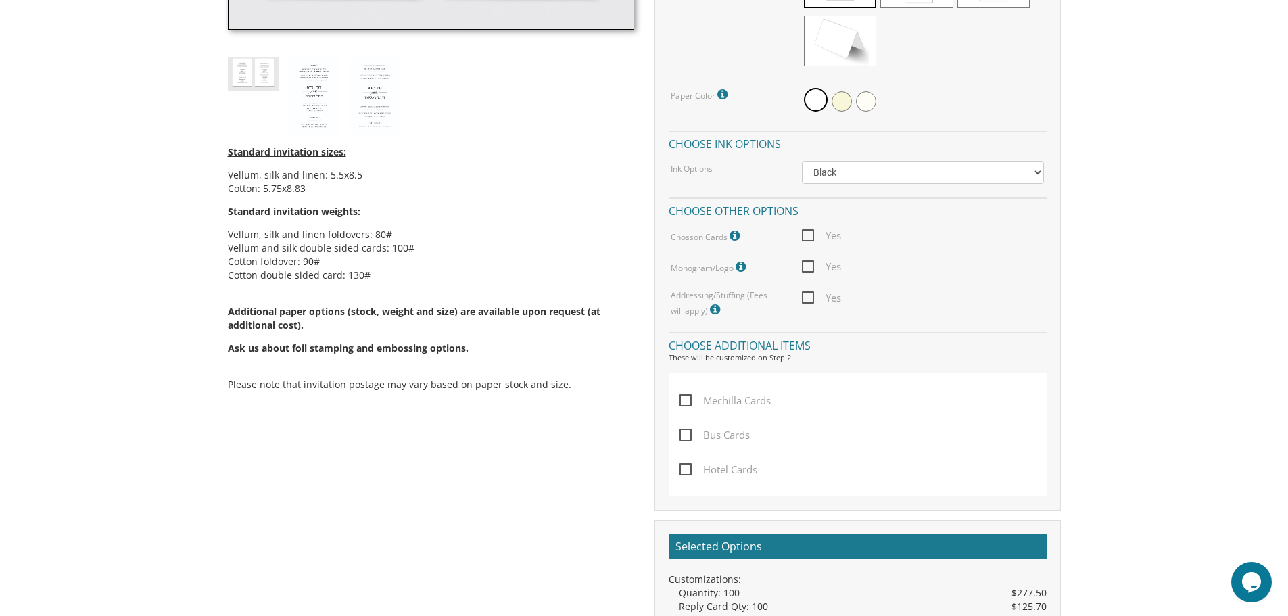
scroll to position [0, 0]
